Goal: Navigation & Orientation: Find specific page/section

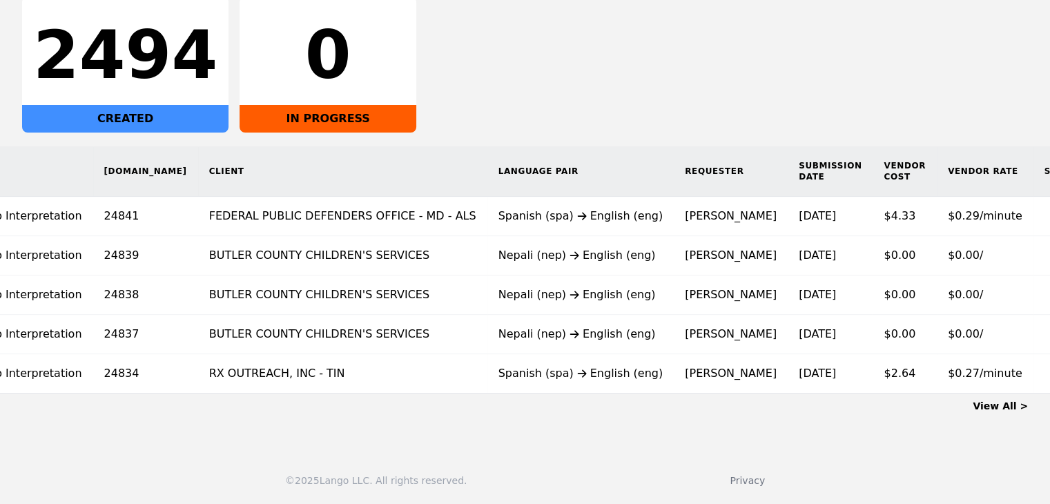
scroll to position [0, 142]
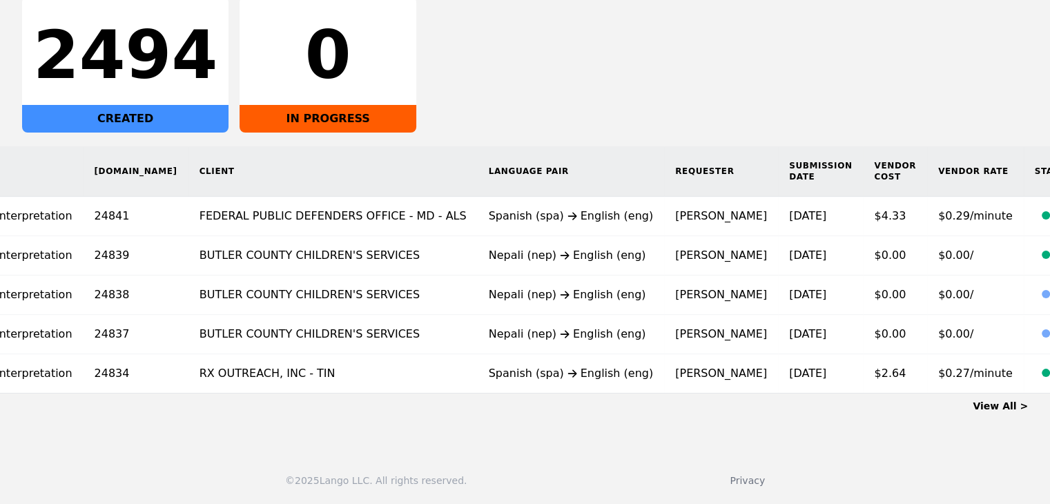
click at [1009, 404] on link "View All >" at bounding box center [1000, 405] width 55 height 11
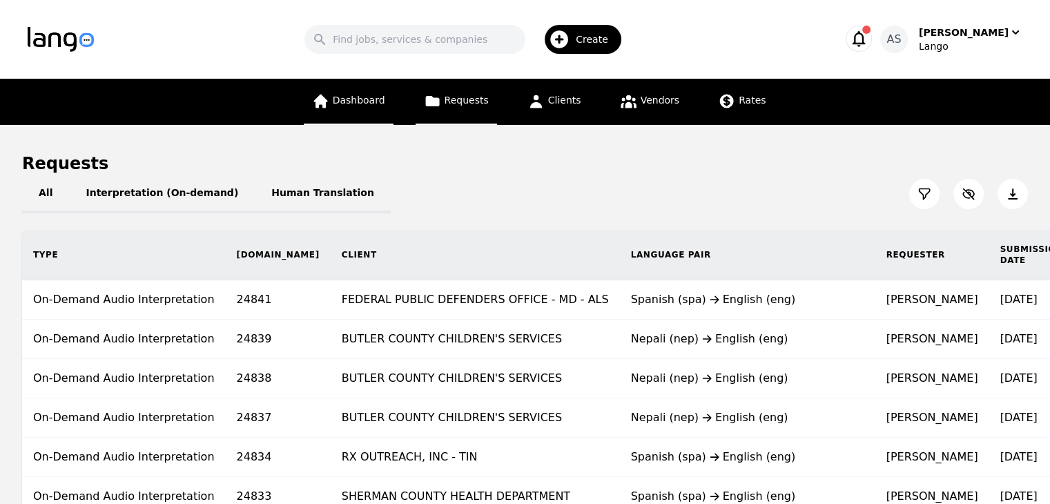
click at [371, 98] on span "Dashboard" at bounding box center [359, 100] width 52 height 11
